Goal: Navigation & Orientation: Find specific page/section

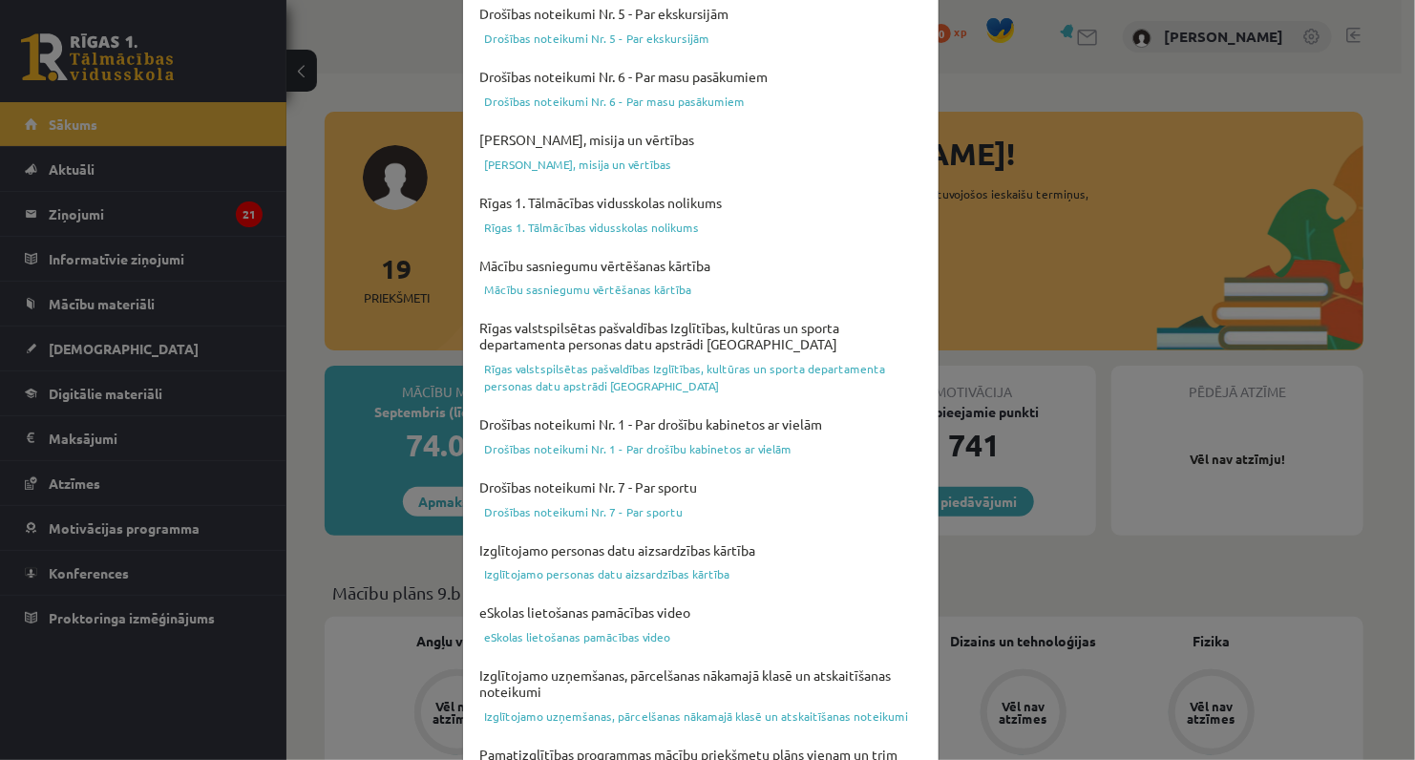
scroll to position [615, 0]
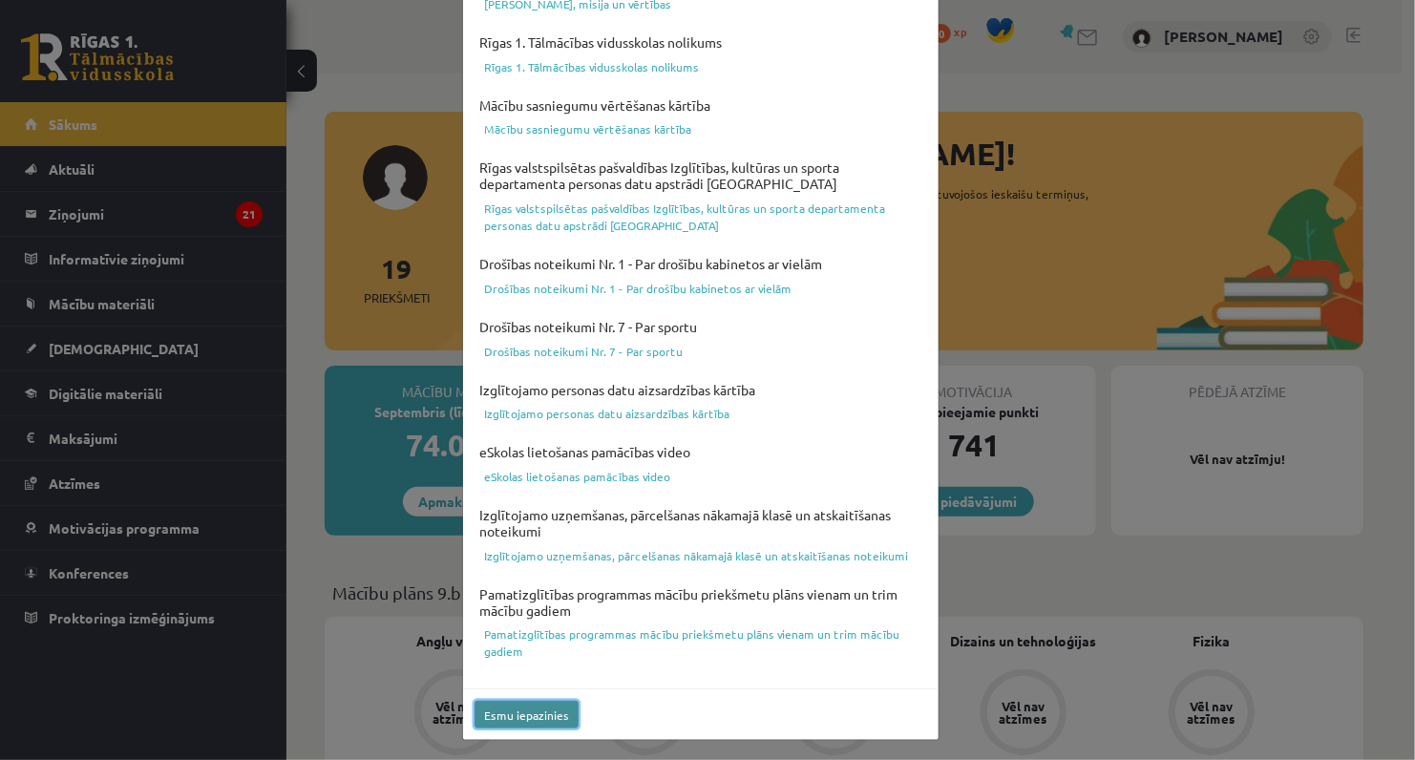
click at [497, 701] on button "Esmu iepazinies" at bounding box center [527, 715] width 104 height 28
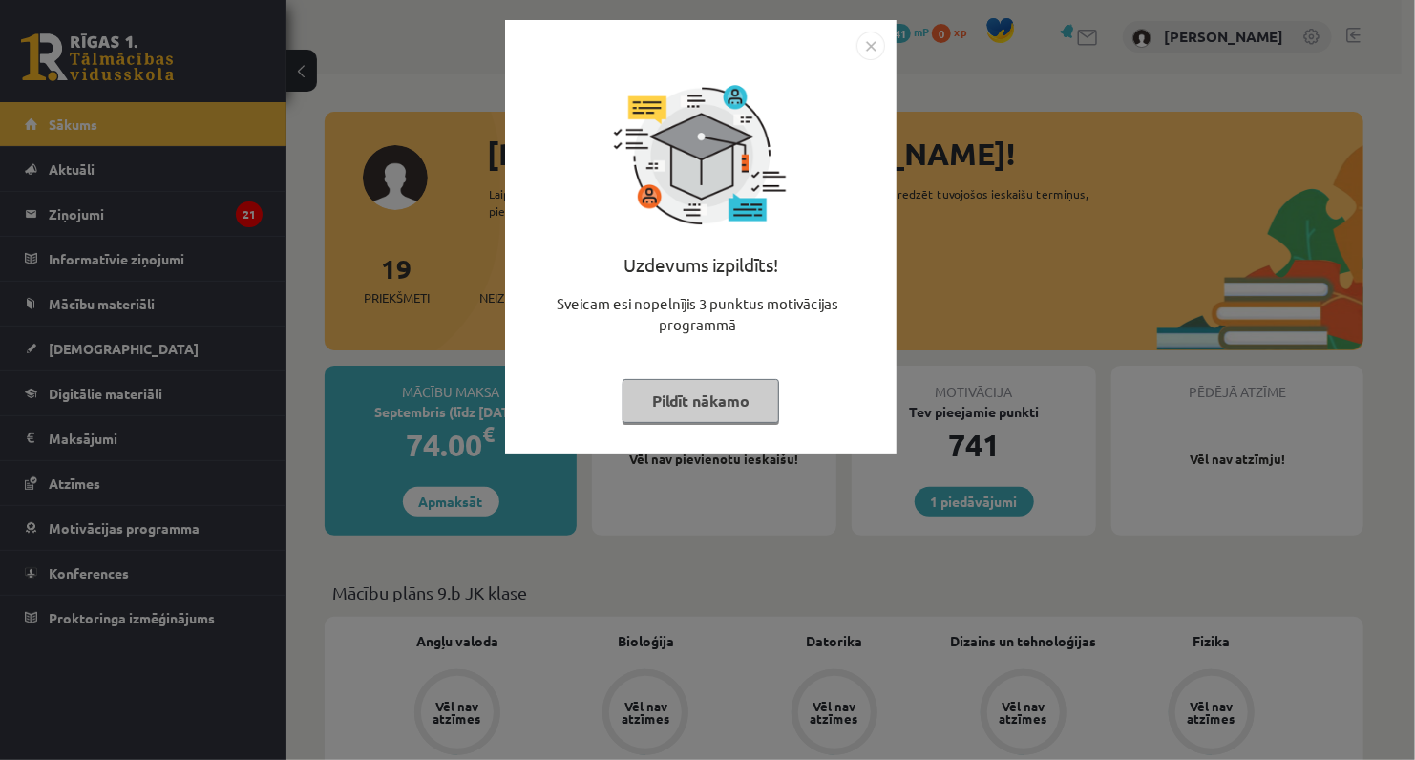
click at [709, 390] on button "Pildīt nākamo" at bounding box center [701, 401] width 157 height 44
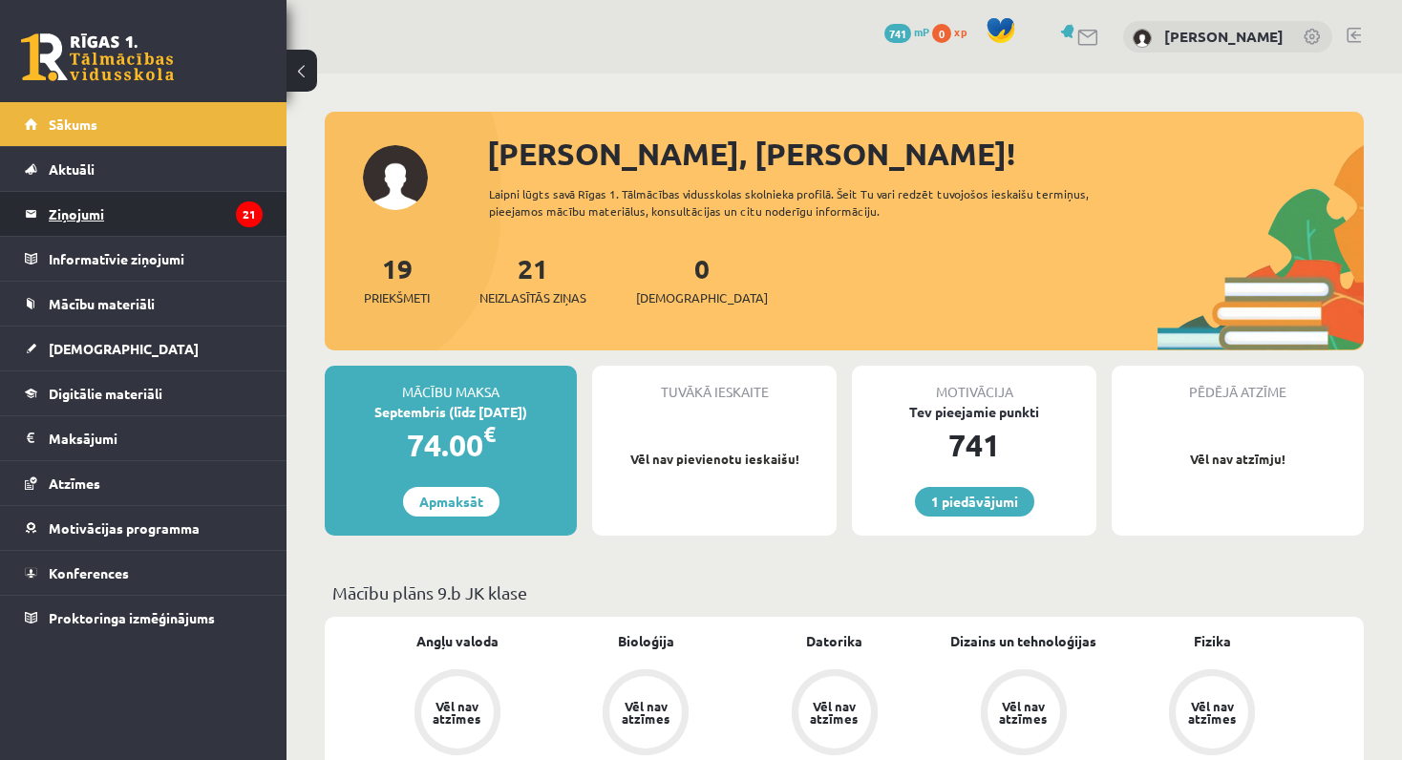
click at [68, 215] on legend "Ziņojumi 21" at bounding box center [156, 214] width 214 height 44
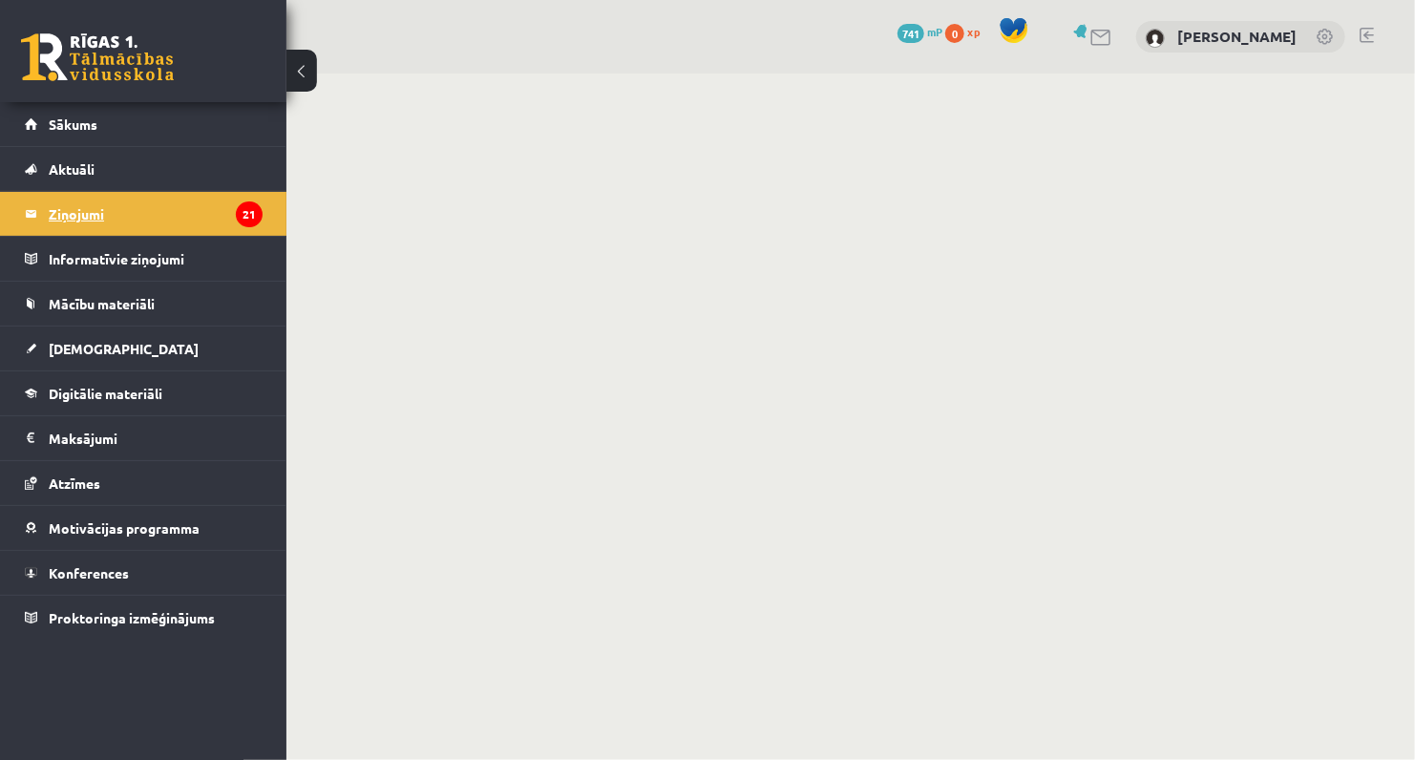
click at [68, 215] on legend "Ziņojumi 21" at bounding box center [156, 214] width 214 height 44
click at [300, 52] on button at bounding box center [301, 71] width 31 height 42
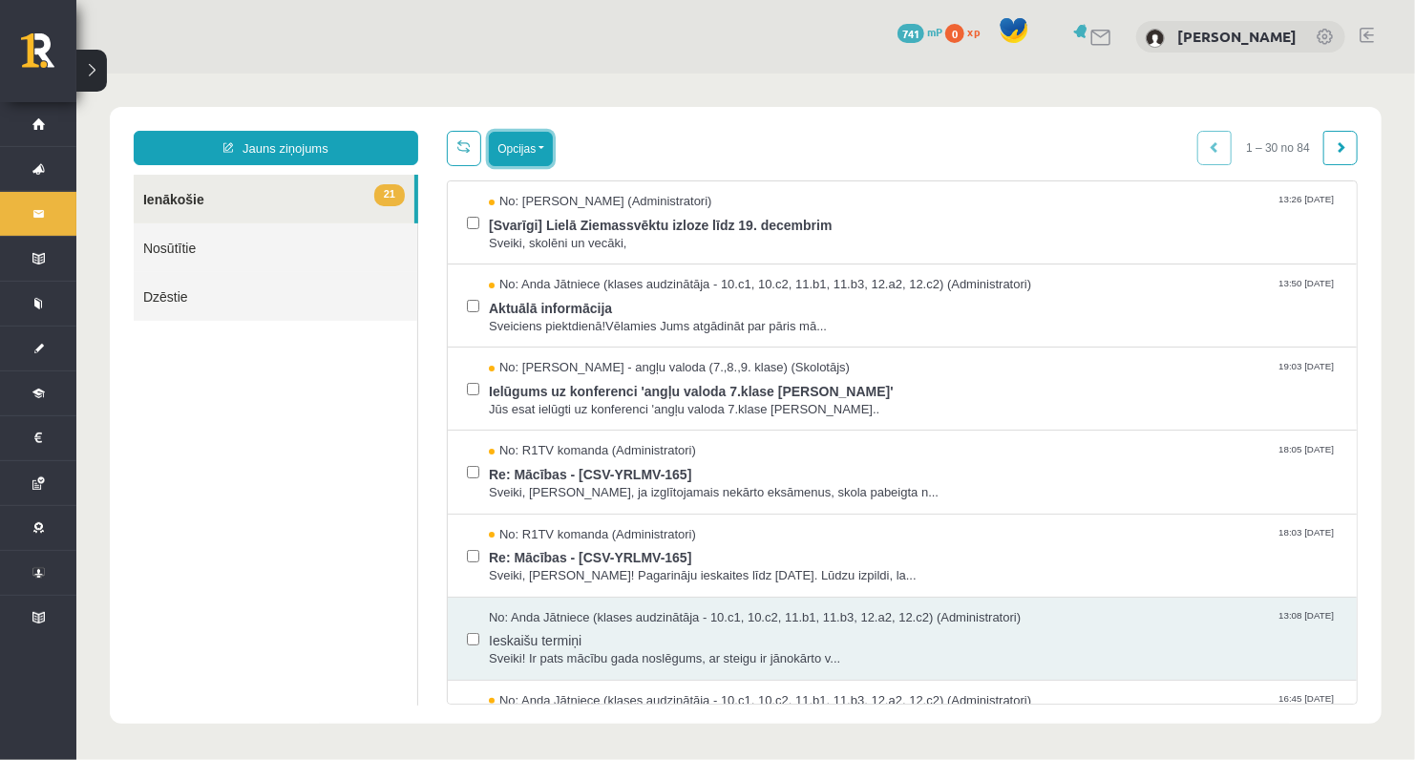
click at [517, 151] on button "Opcijas" at bounding box center [520, 148] width 64 height 34
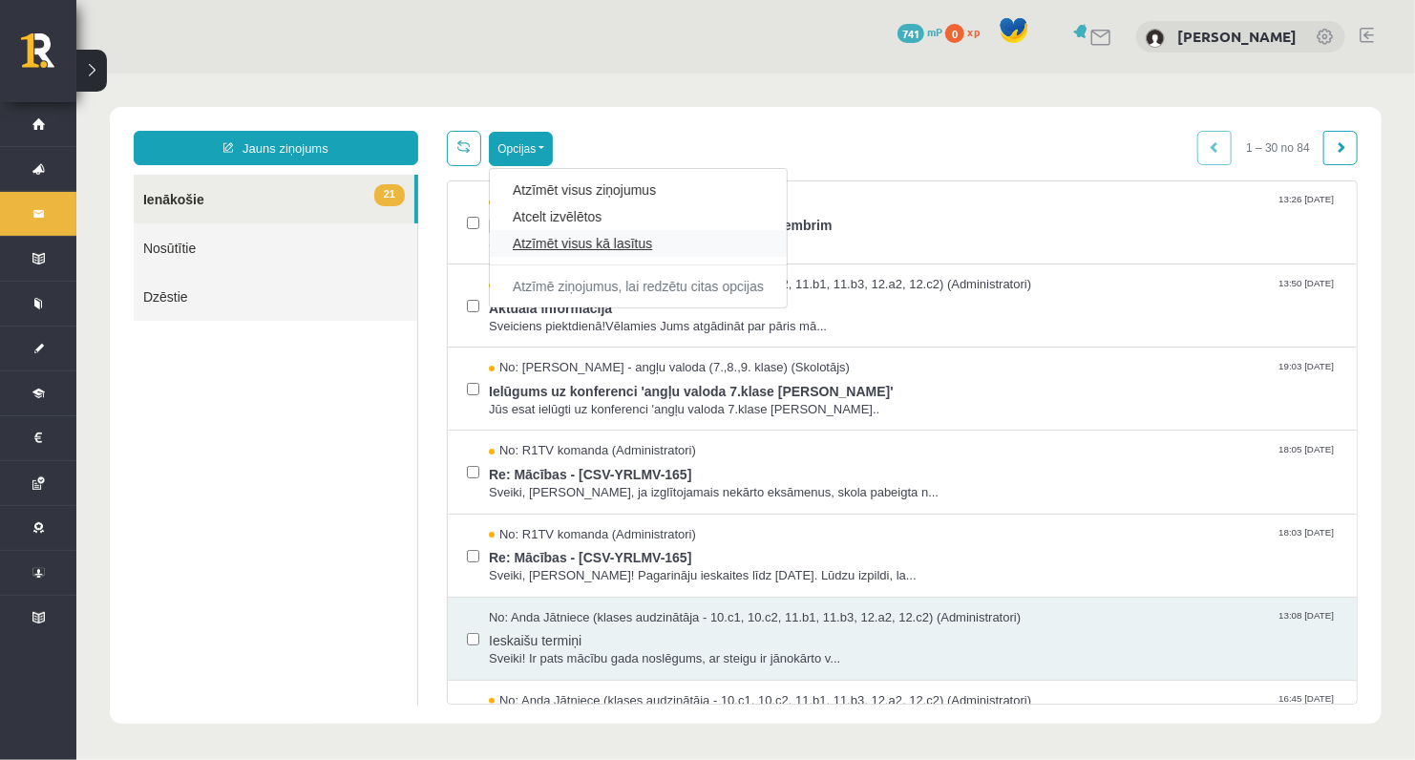
click at [534, 245] on link "Atzīmēt visus kā lasītus" at bounding box center [637, 242] width 251 height 19
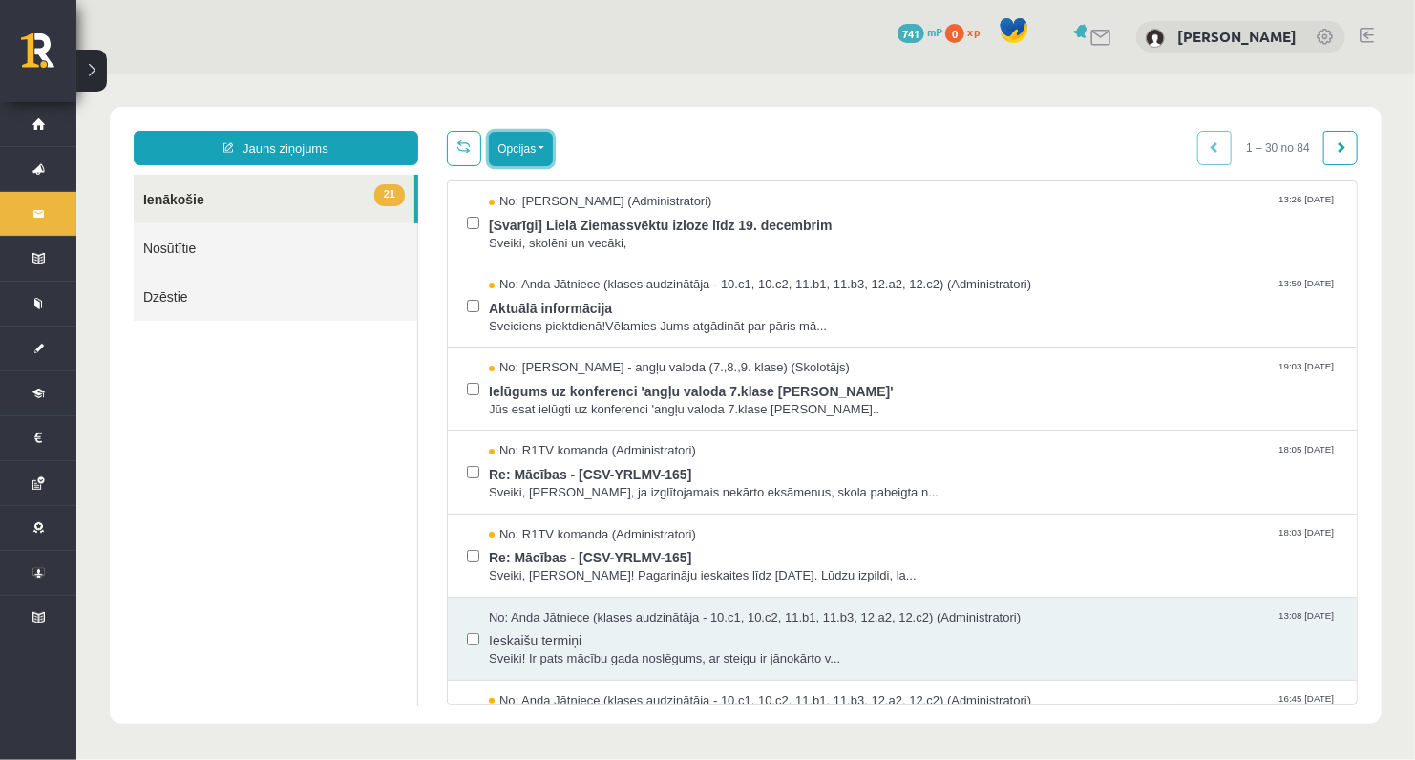
click at [506, 145] on button "Opcijas" at bounding box center [520, 148] width 64 height 34
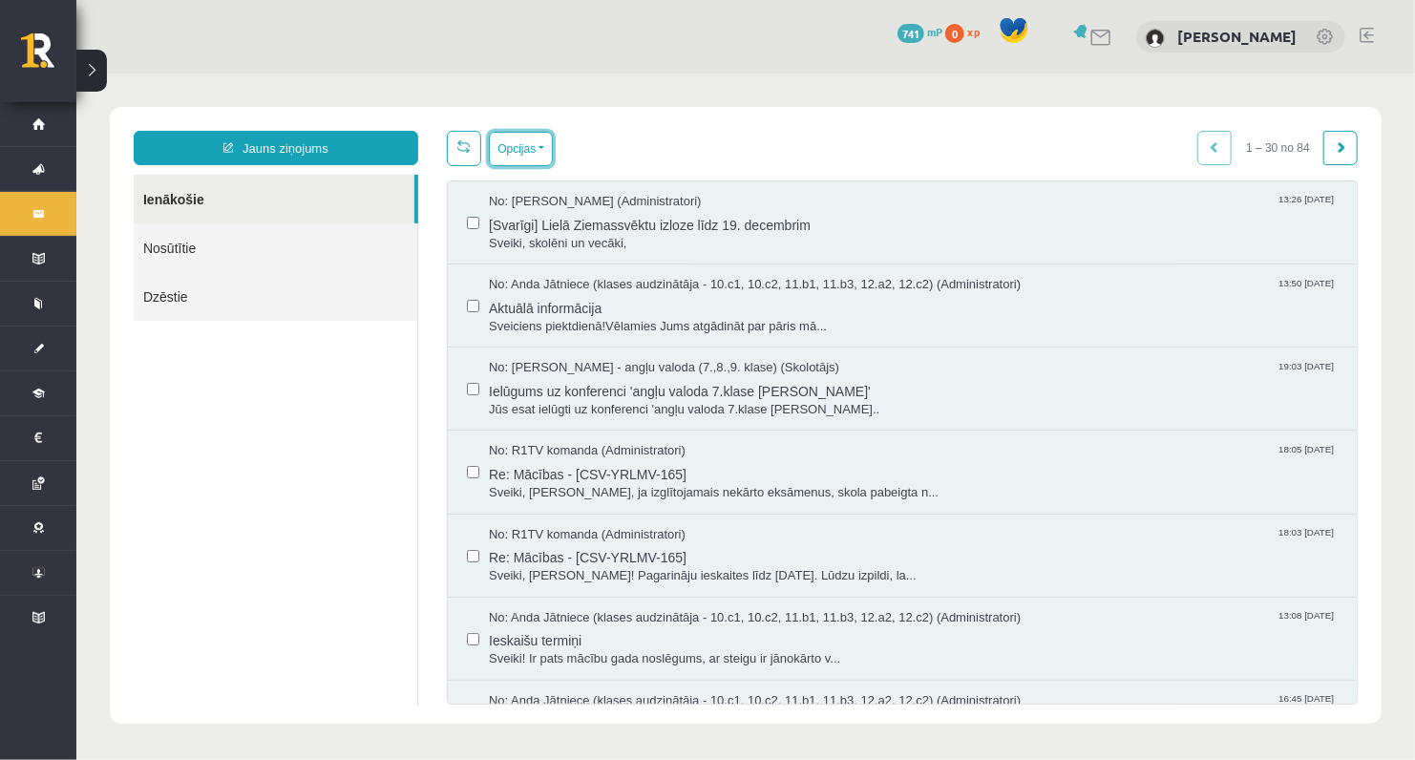
click at [506, 145] on button "Opcijas" at bounding box center [520, 148] width 64 height 34
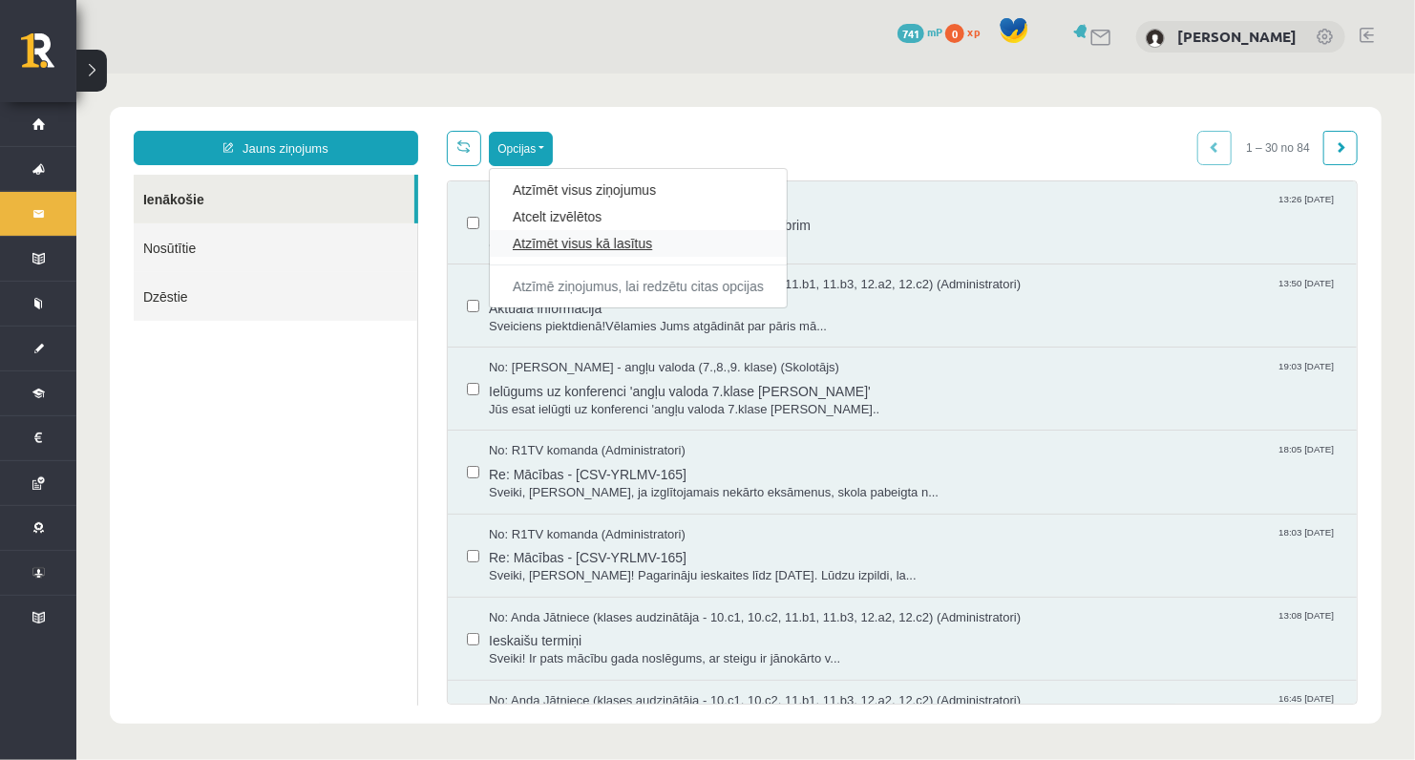
click at [548, 243] on link "Atzīmēt visus kā lasītus" at bounding box center [637, 242] width 251 height 19
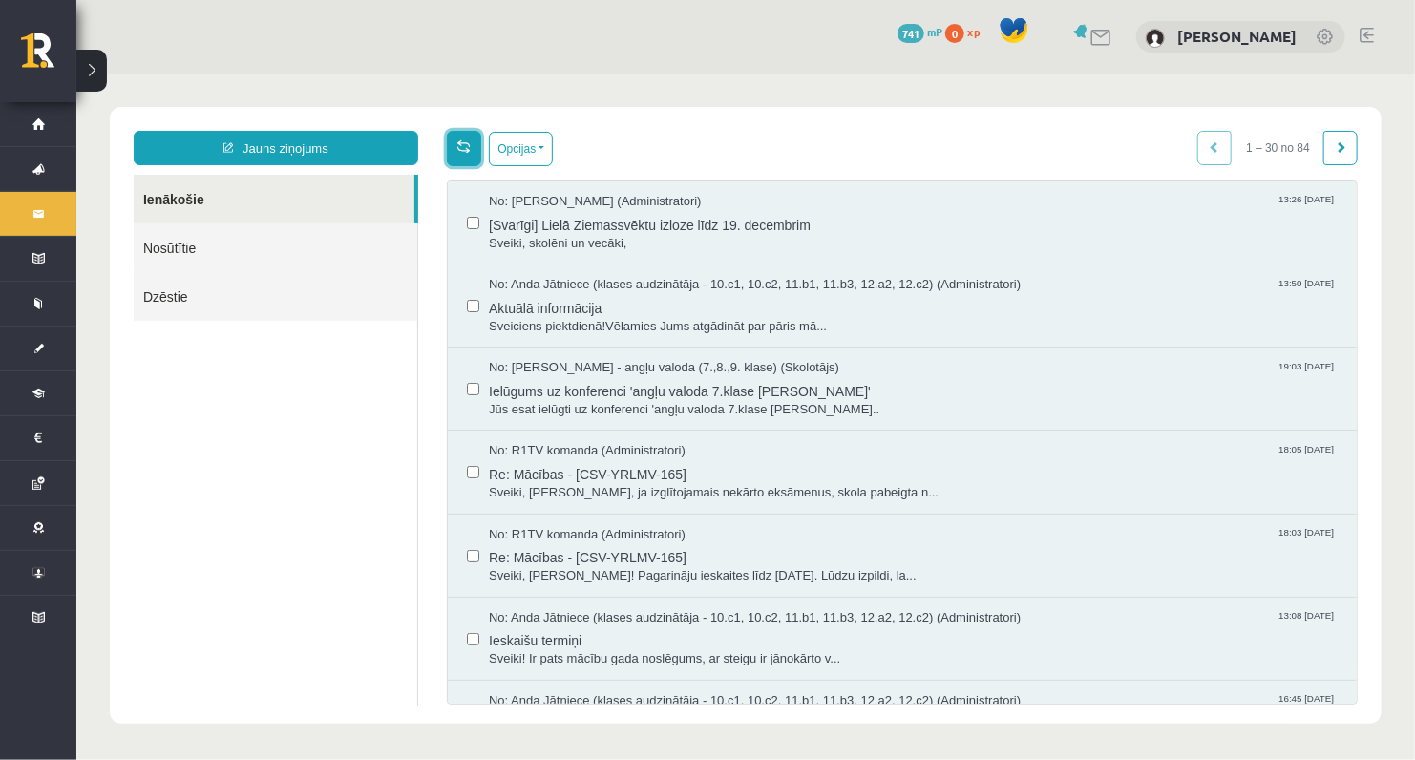
click at [459, 153] on link at bounding box center [463, 147] width 34 height 35
click at [510, 144] on button "Opcijas" at bounding box center [520, 148] width 64 height 34
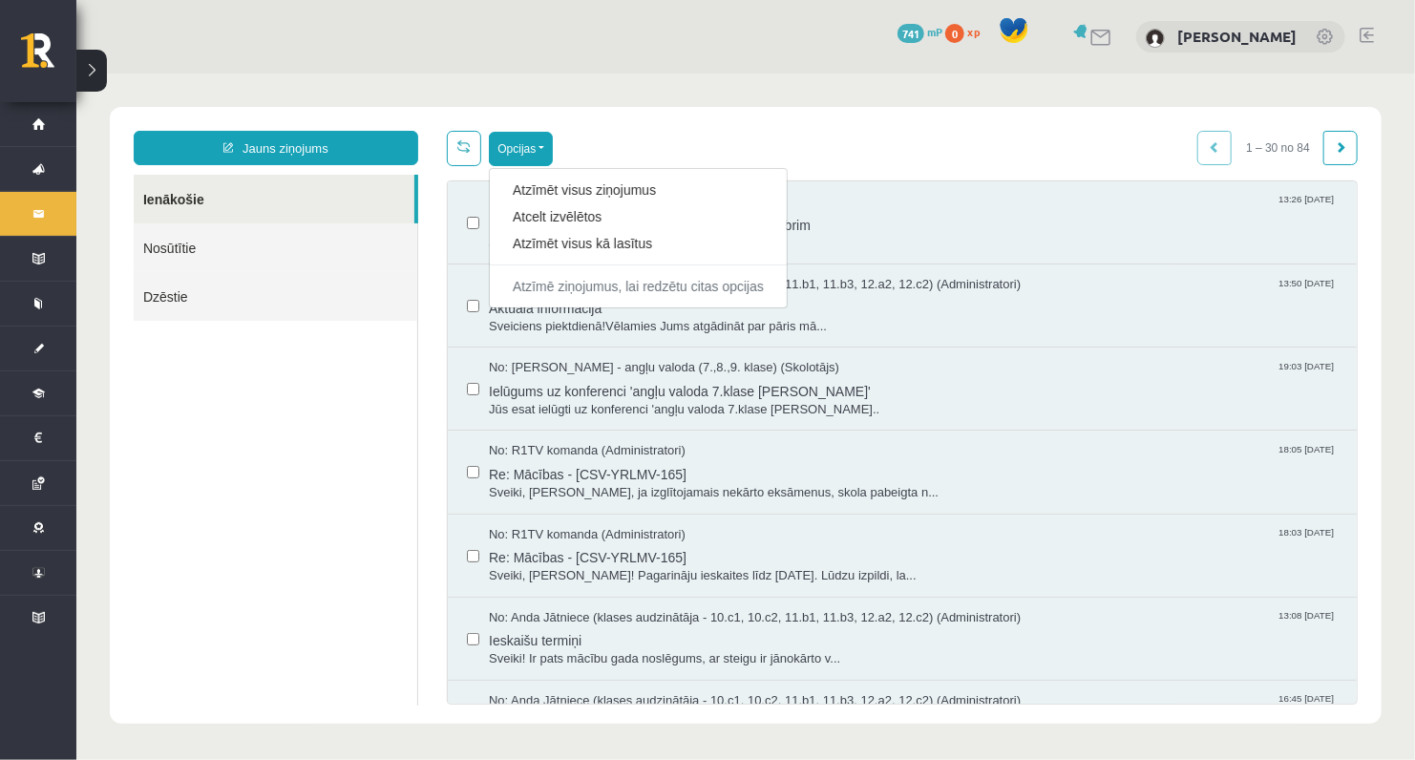
click at [656, 92] on body "Jauns ziņojums Ienākošie Nosūtītie Dzēstie ********* ********* ******* Opcijas …" at bounding box center [744, 415] width 1339 height 684
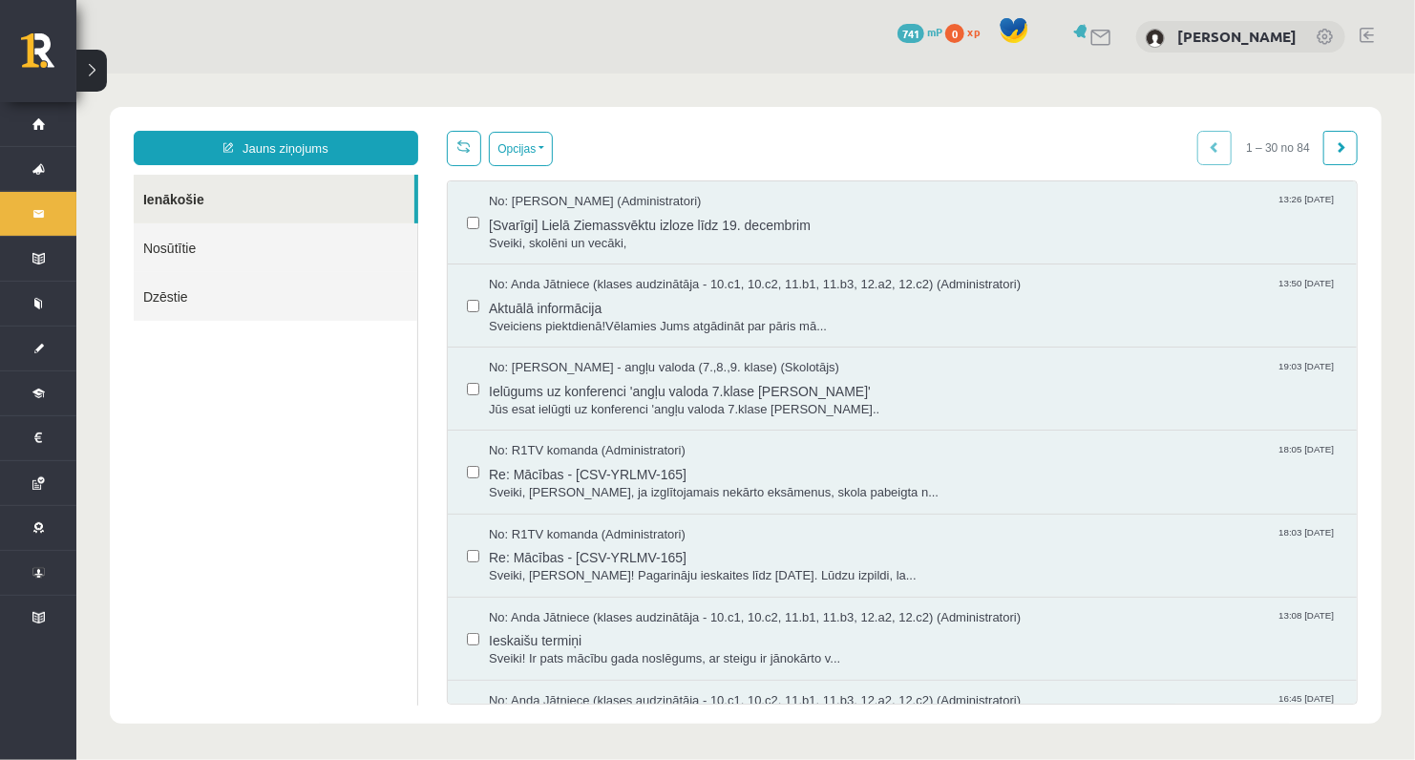
click at [80, 74] on button at bounding box center [91, 71] width 31 height 42
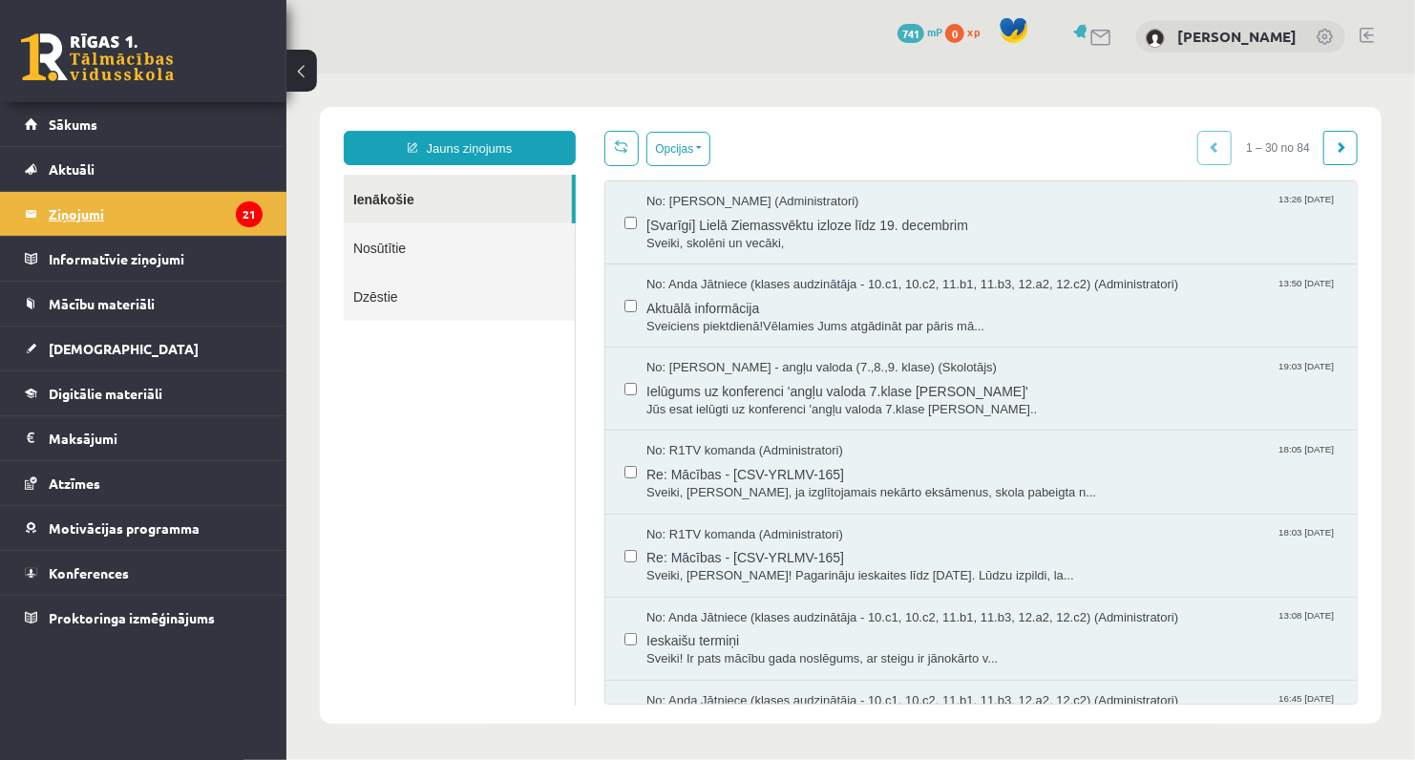
click at [87, 201] on legend "Ziņojumi 21" at bounding box center [156, 214] width 214 height 44
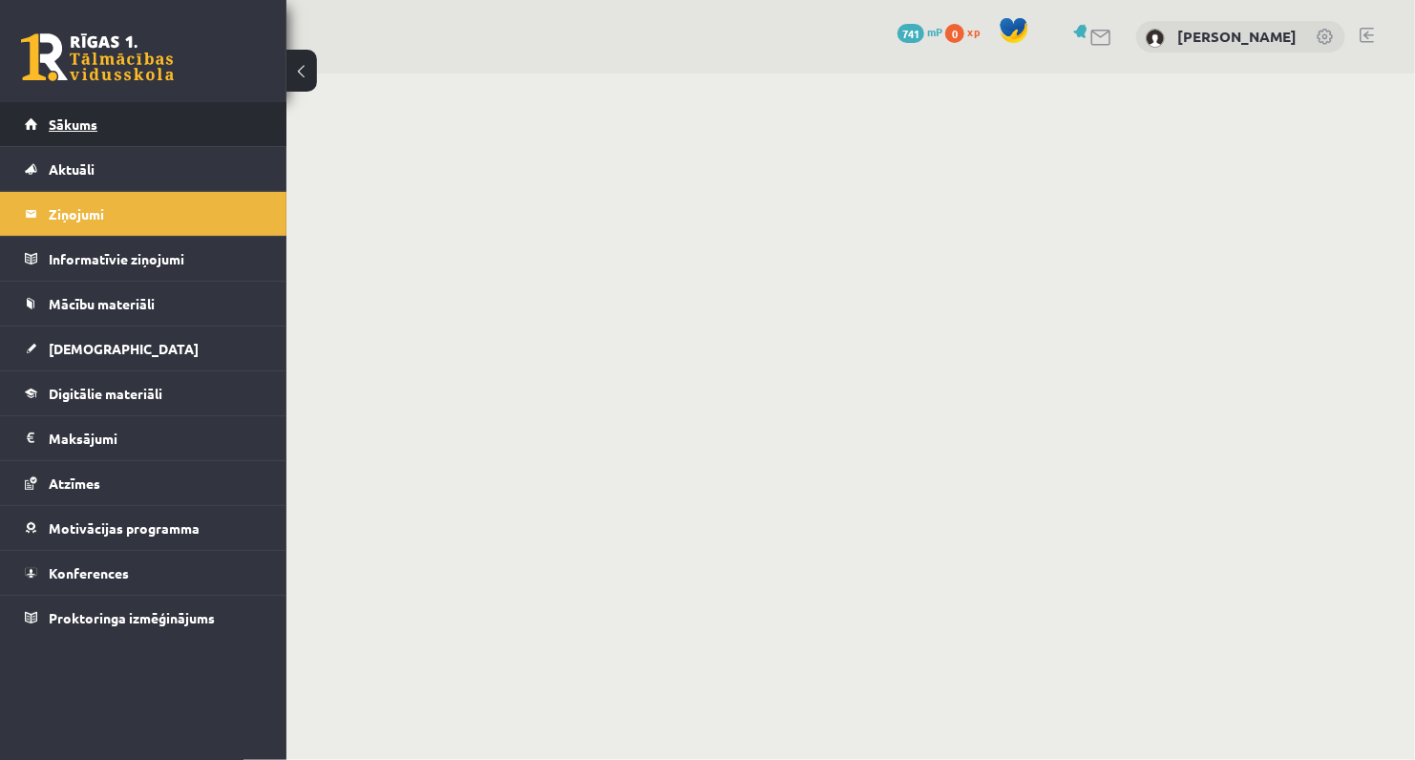
click at [90, 135] on link "Sākums" at bounding box center [144, 124] width 238 height 44
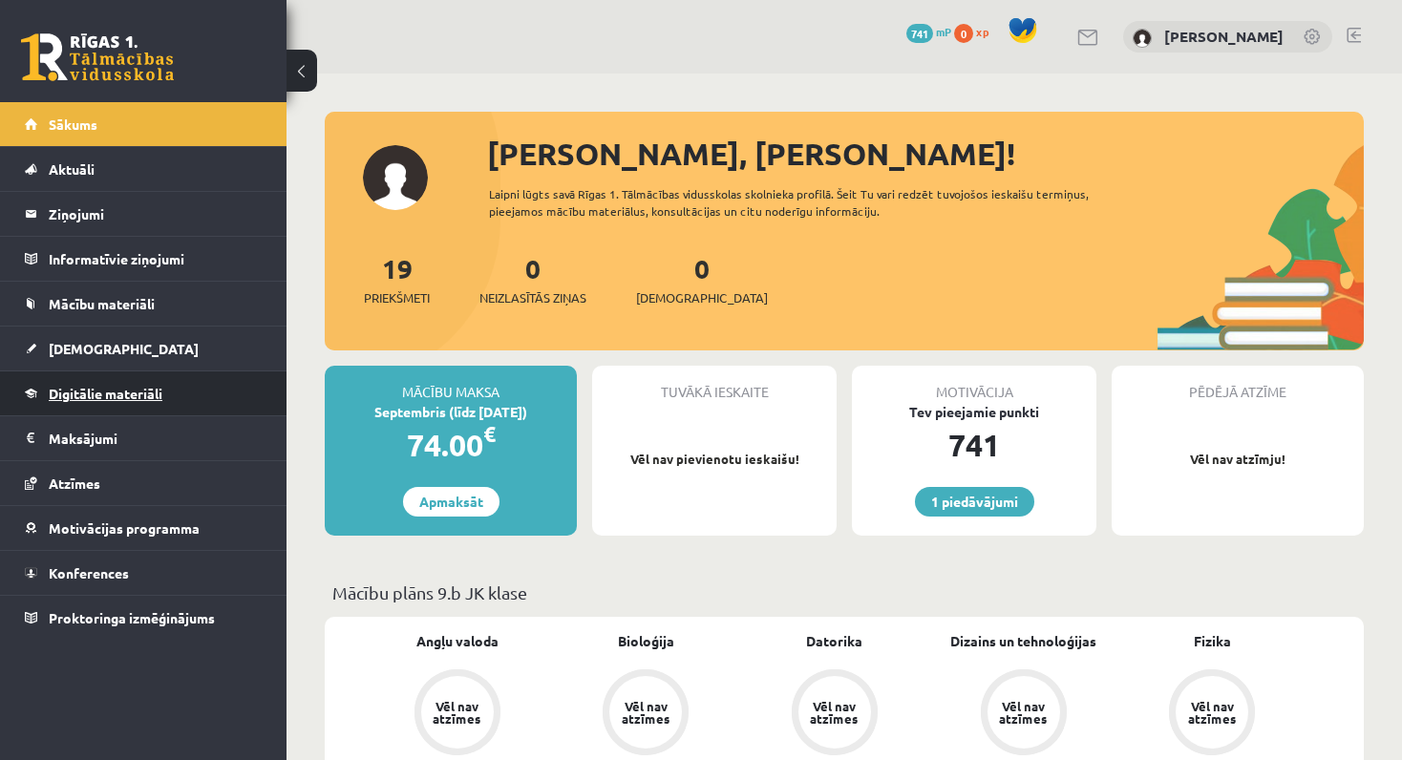
click at [96, 381] on link "Digitālie materiāli" at bounding box center [144, 393] width 238 height 44
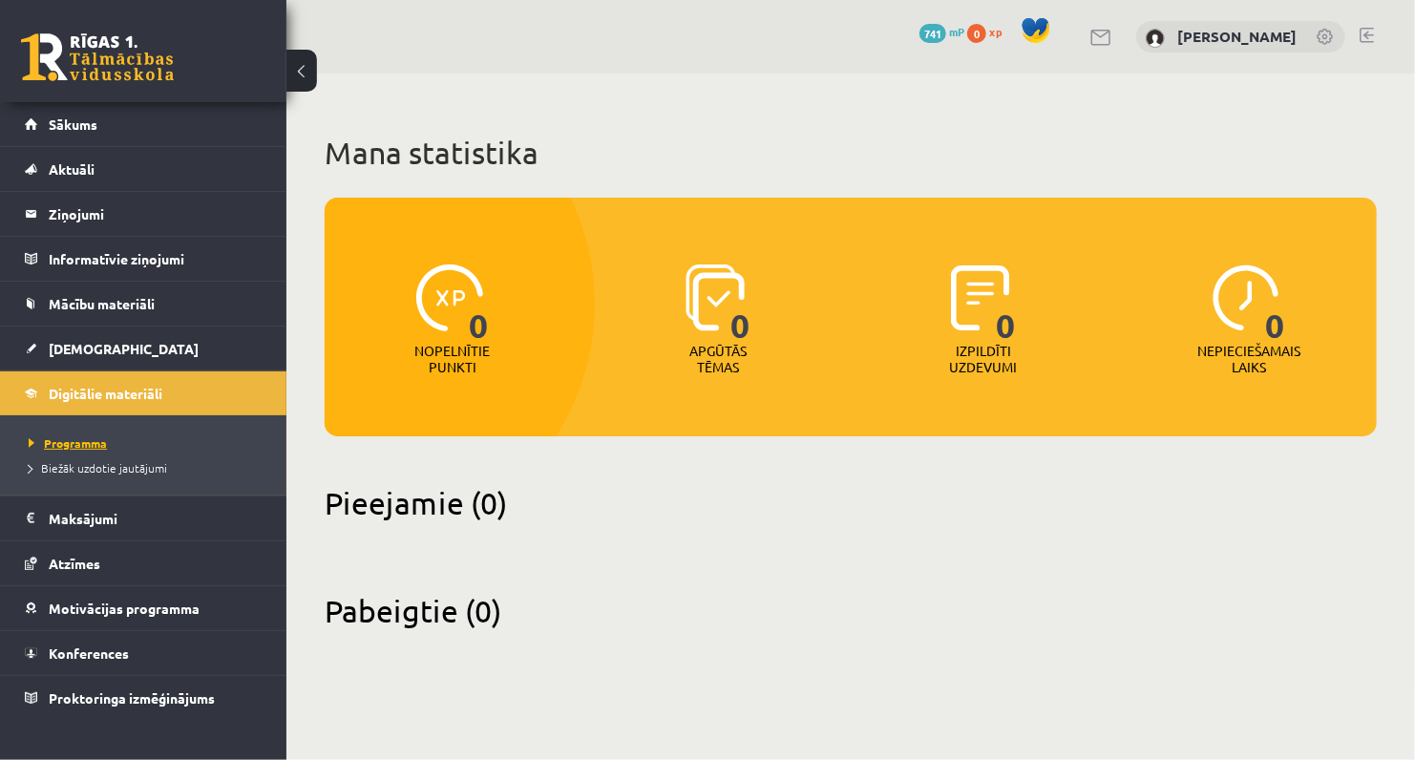
click at [84, 435] on span "Programma" at bounding box center [68, 442] width 78 height 15
click at [91, 645] on span "Konferences" at bounding box center [89, 652] width 80 height 17
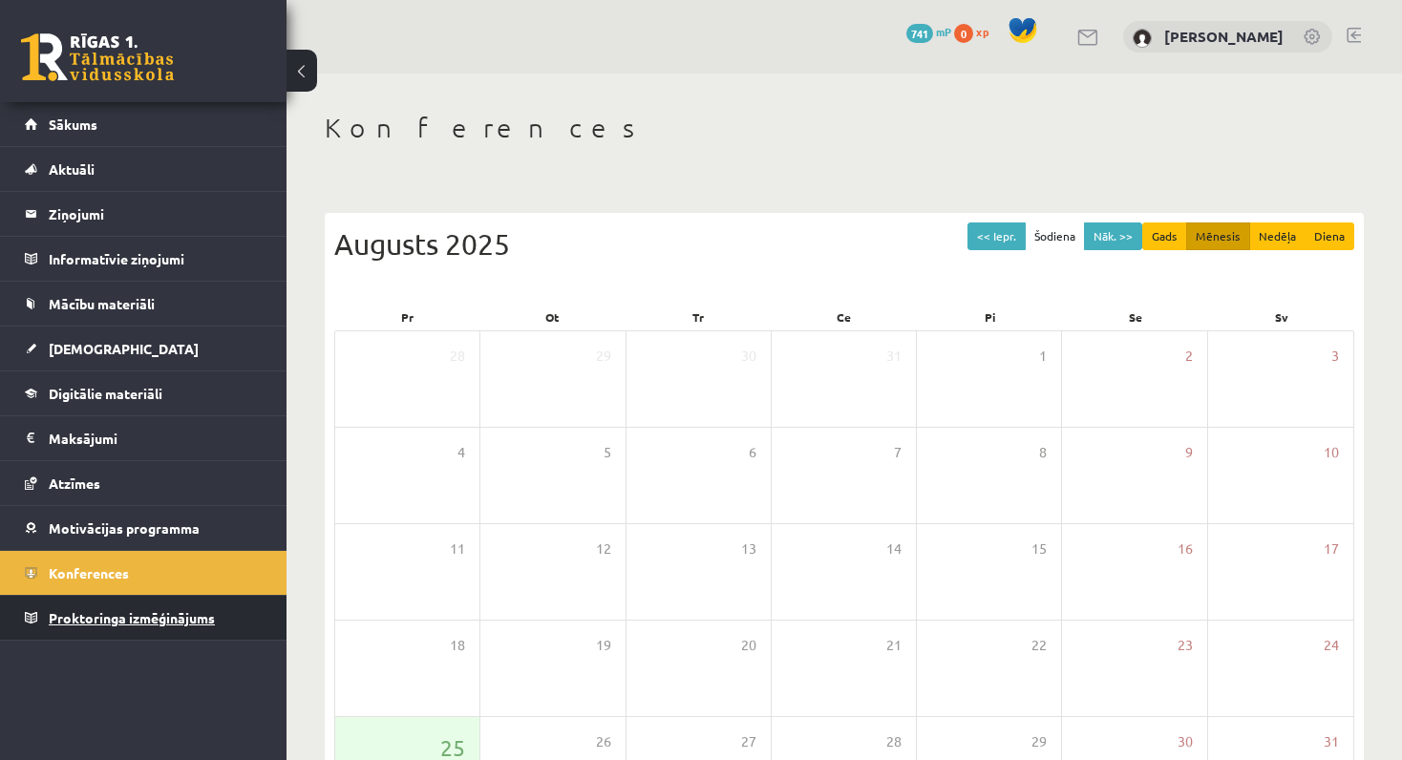
click at [110, 619] on span "Proktoringa izmēģinājums" at bounding box center [132, 617] width 166 height 17
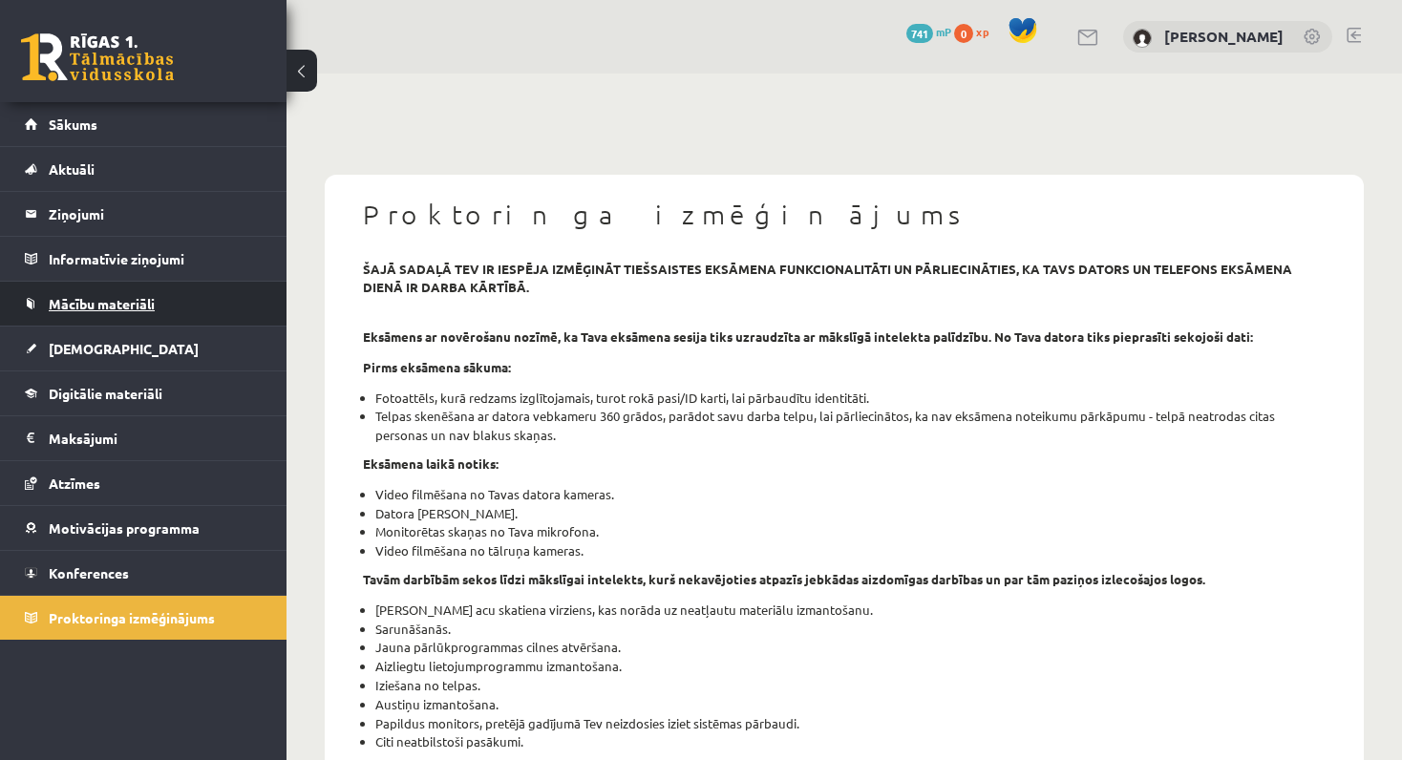
click at [93, 299] on span "Mācību materiāli" at bounding box center [102, 303] width 106 height 17
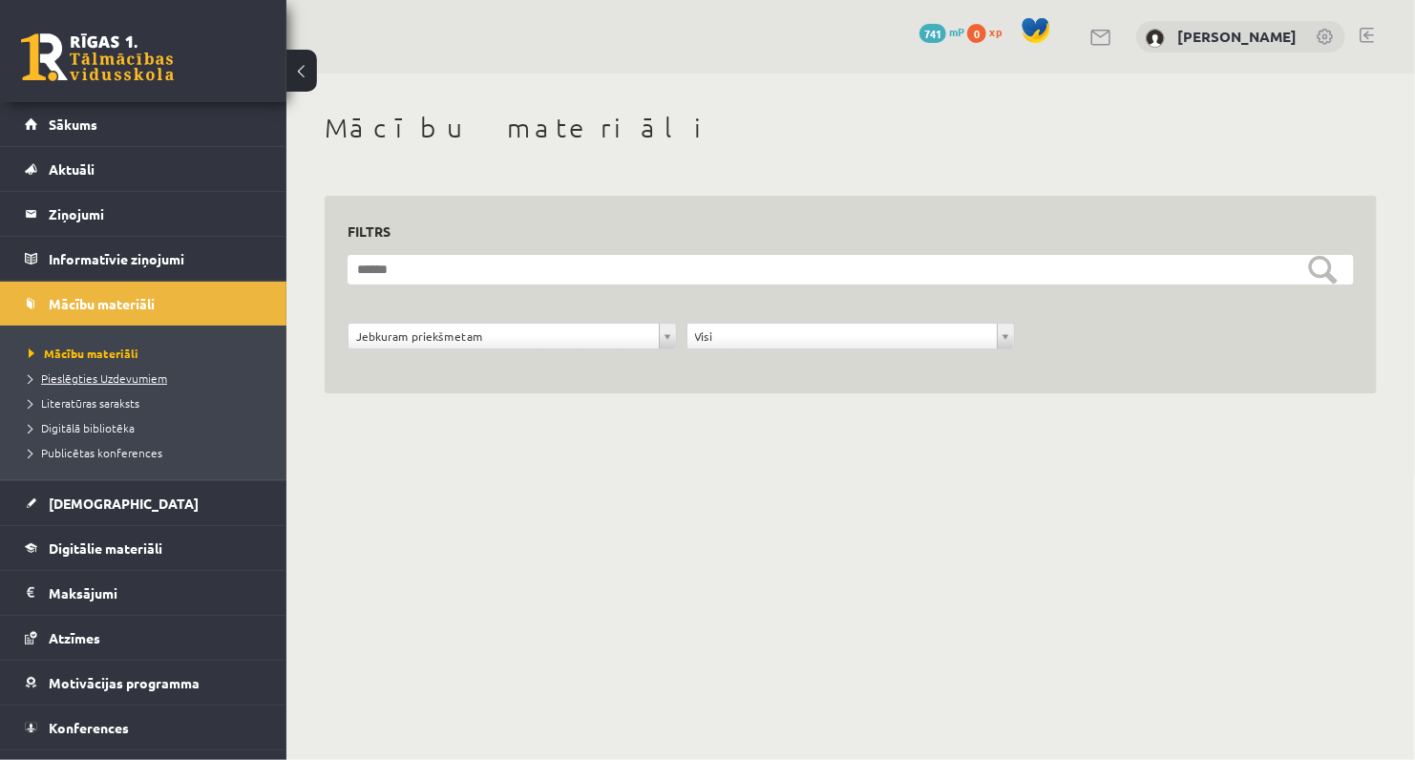
click at [92, 379] on span "Pieslēgties Uzdevumiem" at bounding box center [98, 377] width 138 height 15
